Goal: Task Accomplishment & Management: Use online tool/utility

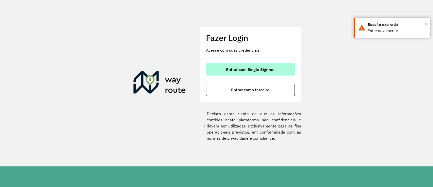
click at [258, 71] on span "Entrar com Single Sign-on" at bounding box center [250, 69] width 49 height 4
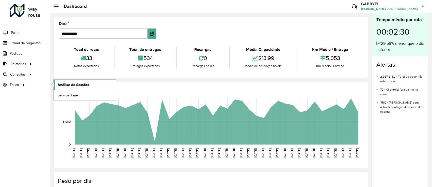
click at [59, 82] on span "Análise de Sessões" at bounding box center [74, 84] width 32 height 5
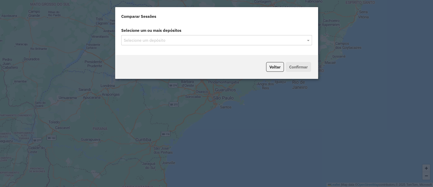
click at [214, 41] on input "text" at bounding box center [214, 40] width 183 height 6
click at [309, 41] on span at bounding box center [309, 40] width 6 height 6
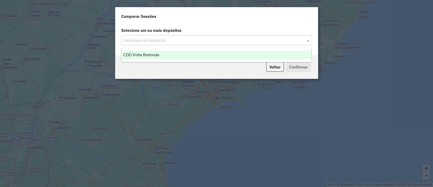
click at [279, 53] on div "CDD Volta Redonda" at bounding box center [216, 55] width 190 height 9
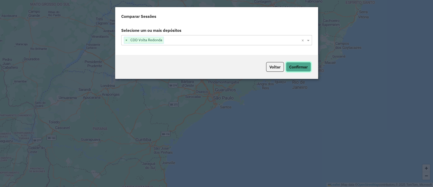
click at [297, 70] on button "Confirmar" at bounding box center [298, 67] width 25 height 10
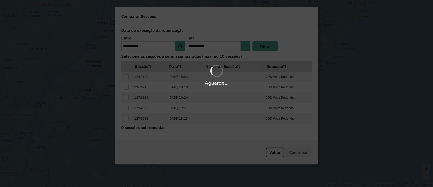
click at [297, 70] on div "Aguarde..." at bounding box center [216, 74] width 433 height 24
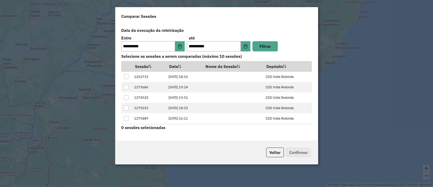
scroll to position [20, 0]
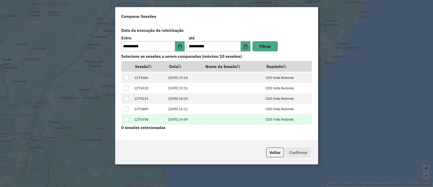
click at [173, 119] on td "[DATE] 19:09" at bounding box center [184, 119] width 36 height 10
click at [126, 119] on div at bounding box center [126, 119] width 5 height 5
click at [298, 149] on div "Voltar Confirmar" at bounding box center [216, 152] width 203 height 24
click at [297, 150] on button "Confirmar" at bounding box center [298, 152] width 25 height 10
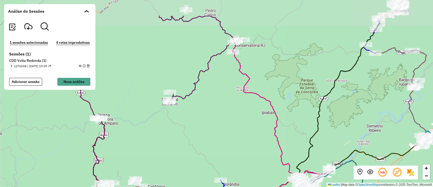
drag, startPoint x: 259, startPoint y: 36, endPoint x: 255, endPoint y: 70, distance: 34.4
click at [255, 70] on div "+ − Leaflet | Map data © OpenStreetMap contributors,© 2025 TomTom, Microsoft" at bounding box center [216, 93] width 433 height 187
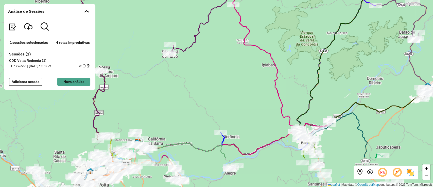
drag, startPoint x: 260, startPoint y: 158, endPoint x: 260, endPoint y: 110, distance: 47.5
click at [260, 110] on div "+ − Leaflet | Map data © OpenStreetMap contributors,© 2025 TomTom, Microsoft" at bounding box center [216, 93] width 433 height 187
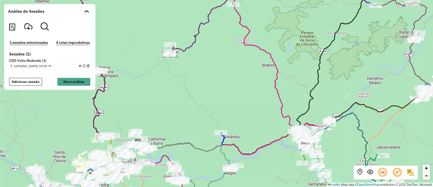
click at [260, 110] on div "+ − Leaflet | Map data © OpenStreetMap contributors,© 2025 TomTom, Microsoft" at bounding box center [216, 93] width 433 height 187
click at [13, 66] on div "1276558 | [DATE] 19:09" at bounding box center [30, 66] width 41 height 5
click at [12, 66] on span at bounding box center [11, 66] width 3 height 5
click at [12, 66] on em at bounding box center [11, 65] width 3 height 3
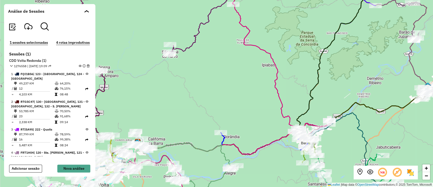
click at [79, 66] on em at bounding box center [80, 65] width 3 height 3
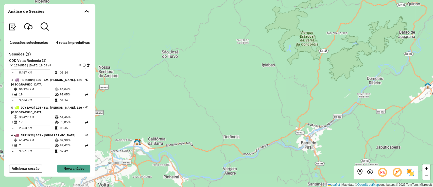
scroll to position [585, 0]
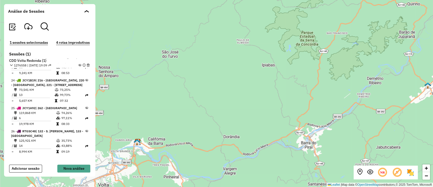
click at [86, 106] on icon at bounding box center [87, 107] width 3 height 3
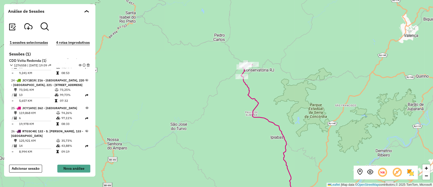
drag, startPoint x: 178, startPoint y: 104, endPoint x: 185, endPoint y: 156, distance: 52.5
click at [185, 156] on div "+ − Leaflet | Map data © OpenStreetMap contributors,© 2025 TomTom, Microsoft" at bounding box center [216, 93] width 433 height 187
click at [79, 65] on em at bounding box center [80, 65] width 3 height 3
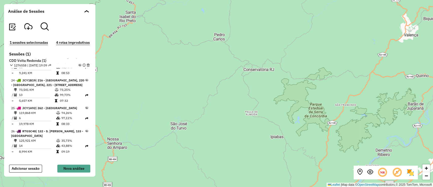
click at [79, 65] on em at bounding box center [80, 65] width 3 height 3
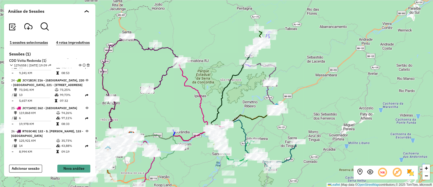
drag, startPoint x: 230, startPoint y: 81, endPoint x: 205, endPoint y: 68, distance: 27.8
click at [205, 68] on div "+ − Leaflet | Map data © OpenStreetMap contributors,© 2025 TomTom, Microsoft" at bounding box center [216, 93] width 433 height 187
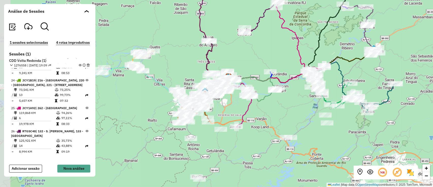
drag, startPoint x: 245, startPoint y: 86, endPoint x: 343, endPoint y: 23, distance: 116.3
click at [343, 26] on div "+ − Leaflet | Map data © OpenStreetMap contributors,© 2025 TomTom, Microsoft" at bounding box center [216, 93] width 433 height 187
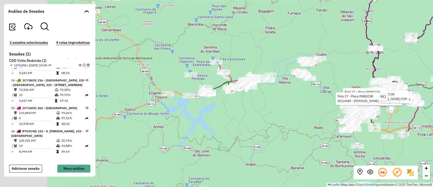
drag, startPoint x: 254, startPoint y: 101, endPoint x: 312, endPoint y: 102, distance: 58.2
click at [312, 103] on div "Rota 29 - Placa FQG2B77 08141005 - COMERCIAL SANTA ISABEL LTDA Rota 27 - Placa …" at bounding box center [216, 93] width 433 height 187
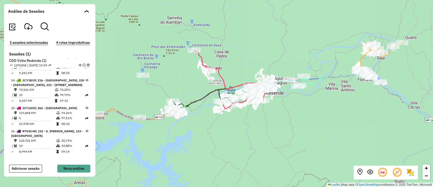
drag, startPoint x: 220, startPoint y: 95, endPoint x: 186, endPoint y: 79, distance: 37.6
click at [186, 79] on div "Rota 29 - Placa FQG2B77 08141005 - COMERCIAL SANTA ISABEL LTDA Rota 27 - Placa …" at bounding box center [216, 93] width 433 height 187
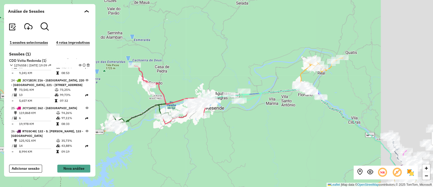
drag, startPoint x: 258, startPoint y: 80, endPoint x: 209, endPoint y: 93, distance: 50.9
click at [209, 93] on div "Rota 29 - Placa FQG2B77 08141005 - COMERCIAL SANTA ISABEL LTDA Rota 27 - Placa …" at bounding box center [216, 93] width 433 height 187
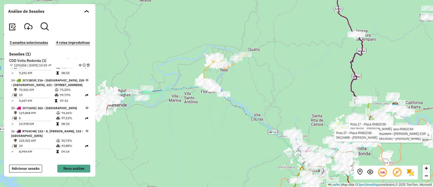
drag, startPoint x: 337, startPoint y: 88, endPoint x: 262, endPoint y: 80, distance: 75.6
click at [262, 80] on div "Rota 29 - Placa FQG2B77 08141005 - COMERCIAL SANTA ISABEL LTDA Rota 27 - Placa …" at bounding box center [216, 93] width 433 height 187
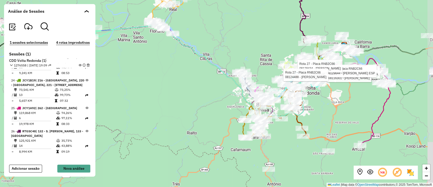
drag, startPoint x: 249, startPoint y: 135, endPoint x: 198, endPoint y: 74, distance: 79.1
click at [198, 74] on div "Rota 29 - Placa FQG2B77 08141005 - COMERCIAL SANTA ISABEL LTDA Rota 27 - Placa …" at bounding box center [216, 93] width 433 height 187
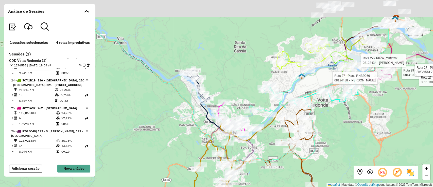
drag, startPoint x: 231, startPoint y: 124, endPoint x: 195, endPoint y: 159, distance: 50.3
click at [186, 169] on div "Rota 29 - Placa FQG2B77 08141005 - COMERCIAL SANTA ISABEL LTDA Rota 27 - Placa …" at bounding box center [216, 93] width 433 height 187
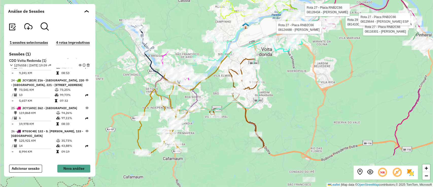
drag, startPoint x: 343, startPoint y: 126, endPoint x: 287, endPoint y: 76, distance: 75.3
click at [287, 76] on div "Rota 29 - Placa FQG2B77 08141005 - COMERCIAL SANTA ISABEL LTDA Rota 27 - Placa …" at bounding box center [216, 93] width 433 height 187
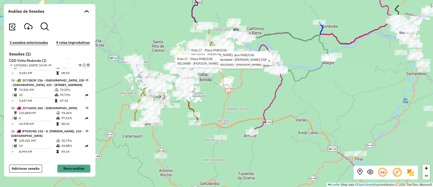
drag, startPoint x: 302, startPoint y: 75, endPoint x: 224, endPoint y: 84, distance: 78.0
click at [224, 84] on div "Rota 29 - Placa FQG2B77 08141005 - COMERCIAL SANTA ISABEL LTDA Rota 27 - Placa …" at bounding box center [216, 93] width 433 height 187
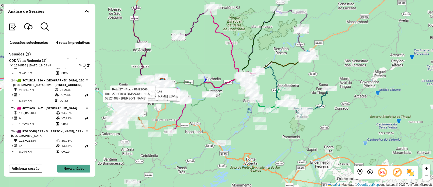
drag, startPoint x: 289, startPoint y: 93, endPoint x: 222, endPoint y: 116, distance: 70.9
click at [222, 116] on div "Rota 29 - Placa FQG2B77 08141005 - COMERCIAL SANTA ISABEL LTDA Rota 27 - Placa …" at bounding box center [216, 93] width 433 height 187
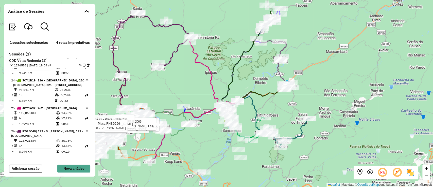
drag, startPoint x: 355, startPoint y: 74, endPoint x: 334, endPoint y: 104, distance: 36.6
click at [334, 104] on div "Rota 29 - Placa FQG2B77 08141005 - COMERCIAL SANTA ISABEL LTDA Rota 27 - Placa …" at bounding box center [216, 93] width 433 height 187
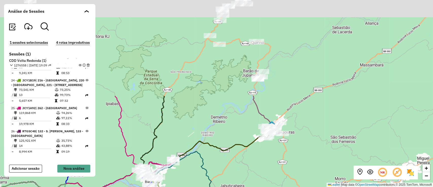
drag, startPoint x: 268, startPoint y: 47, endPoint x: 275, endPoint y: 162, distance: 115.2
click at [275, 162] on div "Rota 29 - Placa FQG2B77 08141005 - COMERCIAL SANTA ISABEL LTDA Rota 27 - Placa …" at bounding box center [216, 93] width 433 height 187
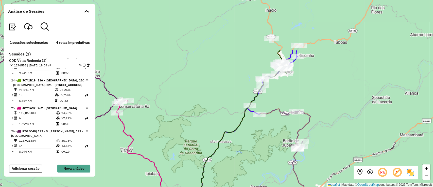
drag, startPoint x: 313, startPoint y: 102, endPoint x: 353, endPoint y: 171, distance: 79.3
click at [353, 171] on div "Rota 29 - Placa FQG2B77 08141005 - COMERCIAL SANTA ISABEL LTDA Rota 27 - Placa …" at bounding box center [216, 93] width 433 height 187
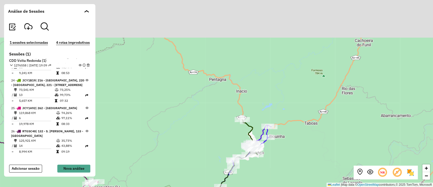
drag, startPoint x: 345, startPoint y: 96, endPoint x: 316, endPoint y: 176, distance: 84.4
click at [316, 176] on div "Rota 29 - Placa FQG2B77 08141005 - COMERCIAL SANTA ISABEL LTDA Rota 27 - Placa …" at bounding box center [216, 93] width 433 height 187
